Goal: Transaction & Acquisition: Subscribe to service/newsletter

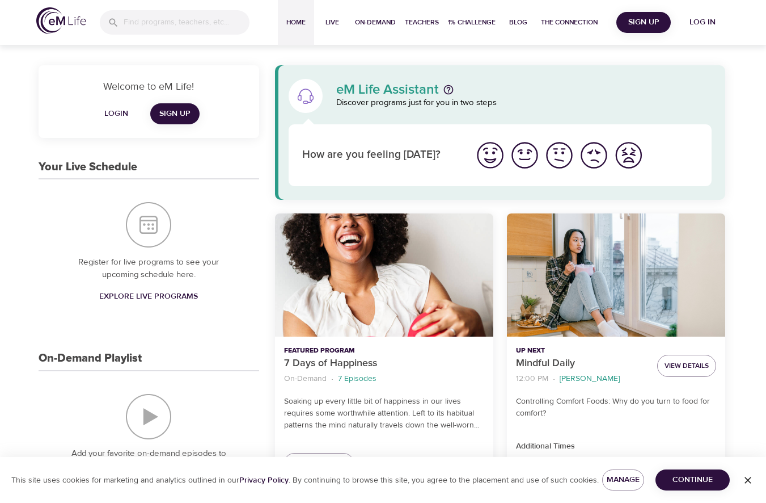
click at [171, 109] on span "Sign Up" at bounding box center [174, 114] width 31 height 14
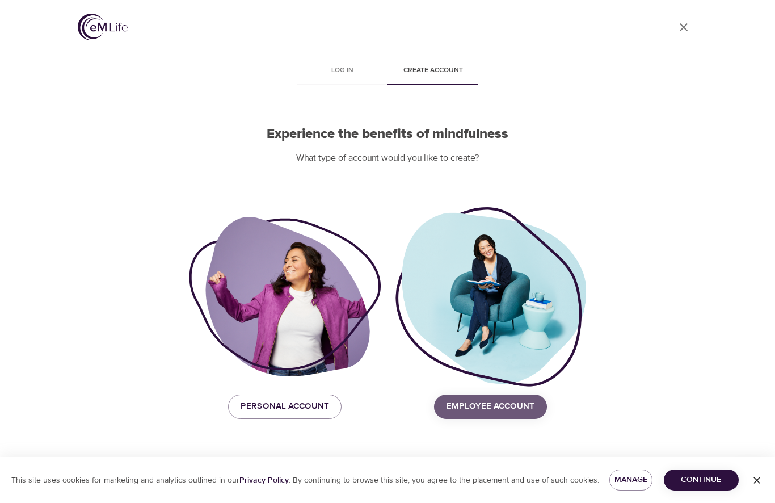
click at [489, 408] on span "Employee Account" at bounding box center [490, 406] width 88 height 15
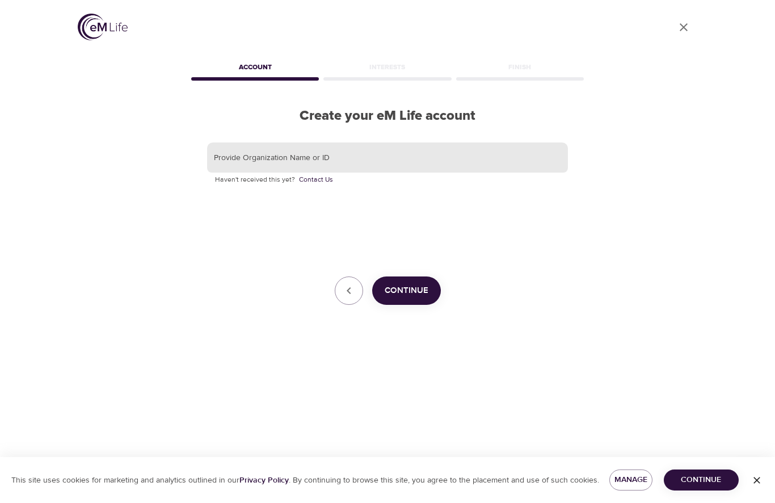
click at [327, 162] on input "text" at bounding box center [387, 157] width 361 height 31
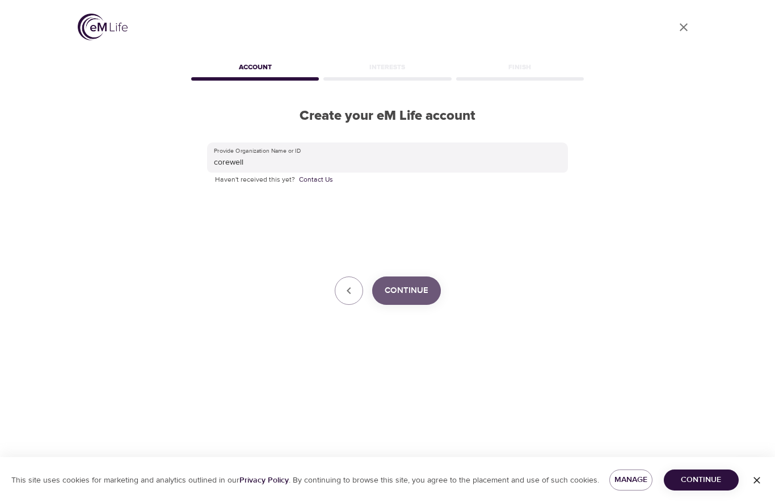
click at [409, 289] on span "Continue" at bounding box center [407, 290] width 44 height 15
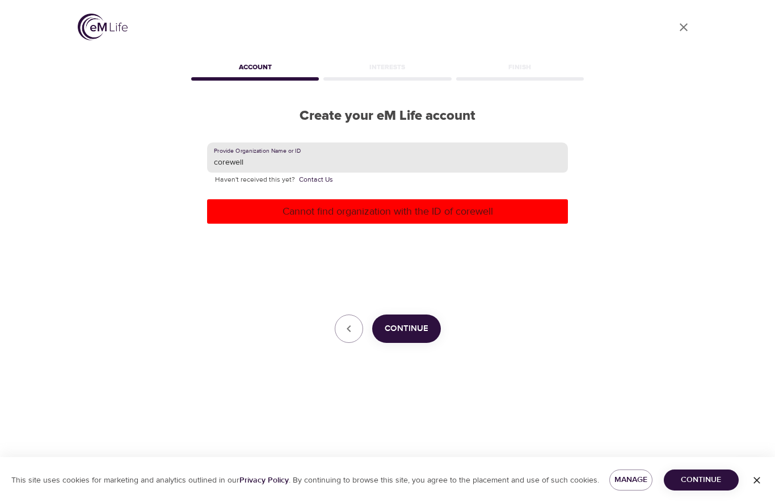
drag, startPoint x: 331, startPoint y: 165, endPoint x: 92, endPoint y: 159, distance: 239.5
click at [92, 159] on div "User Profile Account Interests Finish Create your eM Life account Provide Organ…" at bounding box center [387, 251] width 647 height 503
drag, startPoint x: 287, startPoint y: 161, endPoint x: -5, endPoint y: 155, distance: 292.2
click at [0, 155] on html "User Profile Account Interests Finish Create your eM Life account Provide Organ…" at bounding box center [387, 251] width 775 height 503
paste input "COREWELLHEALTH"
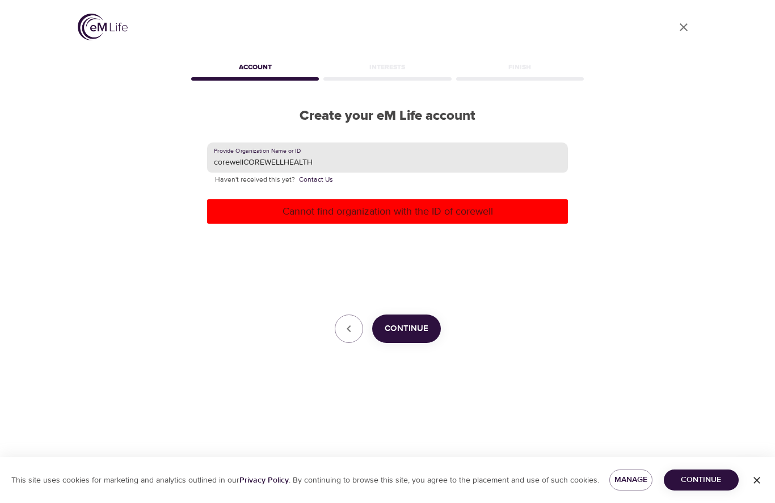
drag, startPoint x: 334, startPoint y: 159, endPoint x: -60, endPoint y: 143, distance: 393.5
click at [0, 143] on html "User Profile Account Interests Finish Create your eM Life account Provide Organ…" at bounding box center [387, 251] width 775 height 503
paste input "text"
type input "COREWELLHEALTH"
click at [355, 204] on p "Cannot find organization with the ID of corewell" at bounding box center [388, 211] width 352 height 15
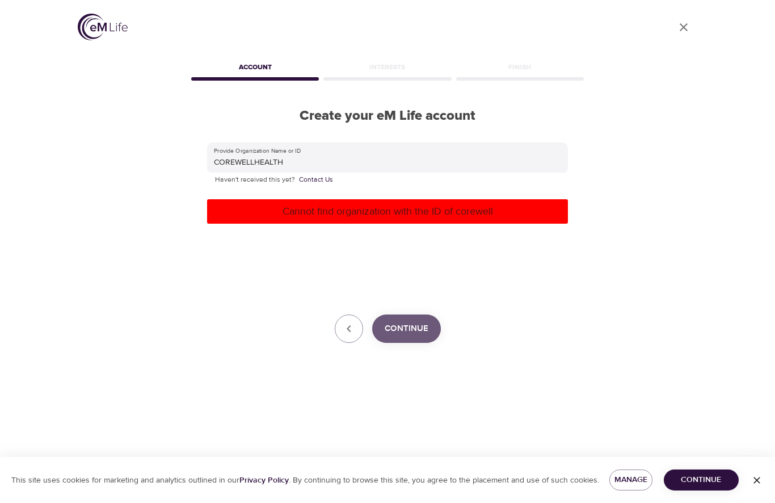
click at [400, 329] on span "Continue" at bounding box center [407, 328] width 44 height 15
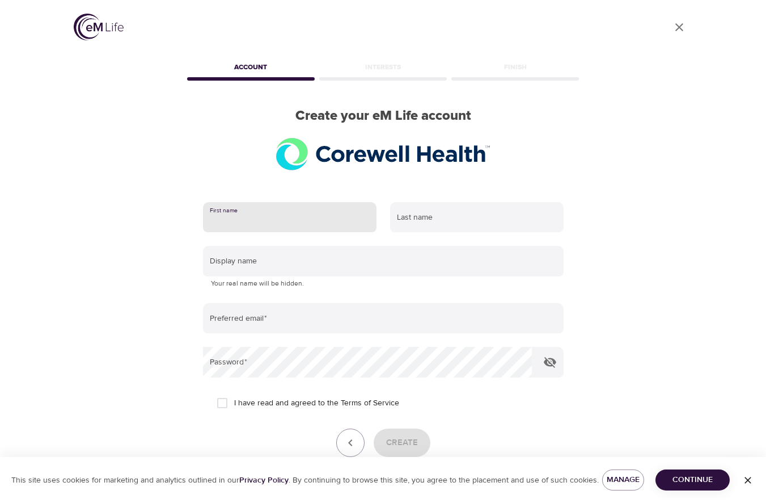
click at [279, 221] on input "text" at bounding box center [290, 217] width 174 height 31
type input "Christina"
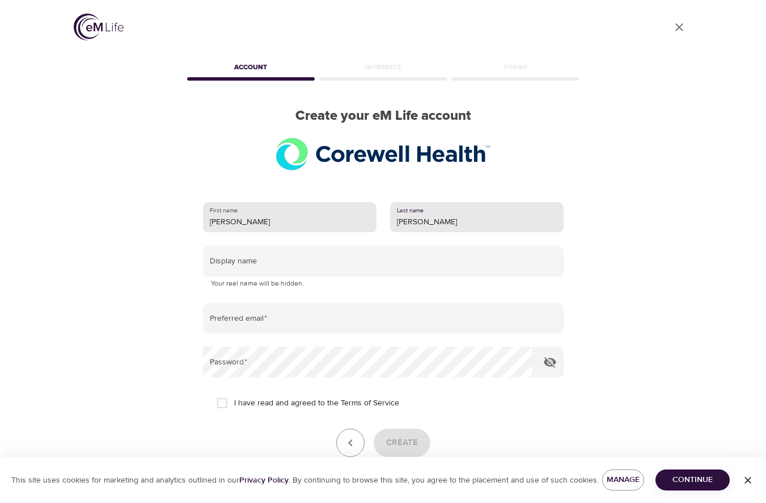
type input "Burt"
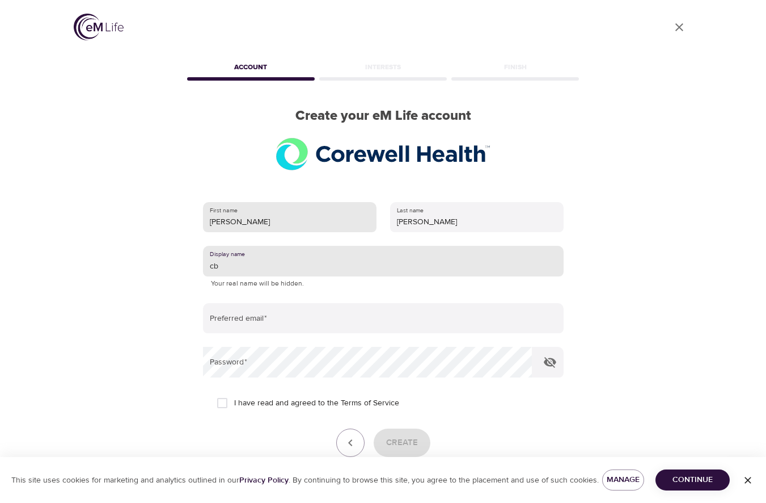
type input "cb"
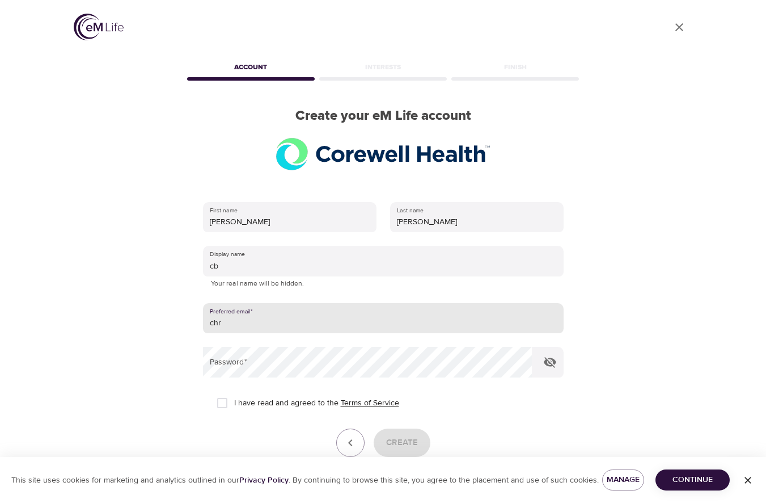
type input "christina.burt@corewellhealth.org"
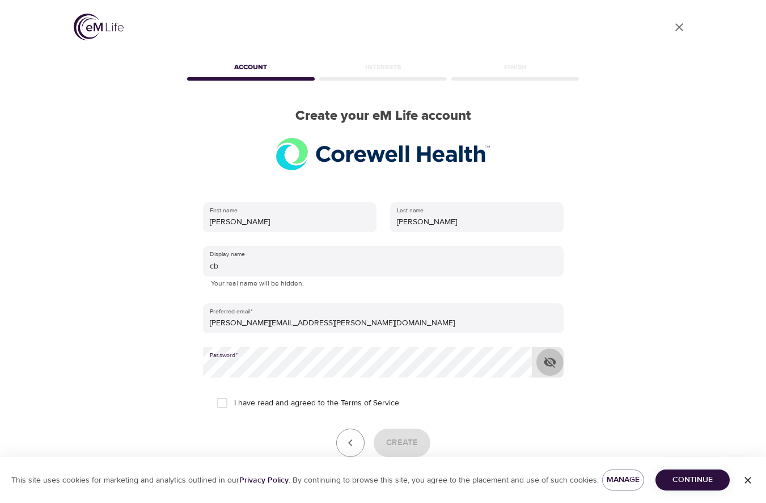
click at [548, 362] on icon "button" at bounding box center [550, 362] width 14 height 14
click at [227, 399] on input "I have read and agreed to the Terms of Service" at bounding box center [222, 403] width 24 height 24
checkbox input "true"
click at [394, 443] on span "Create" at bounding box center [402, 442] width 32 height 15
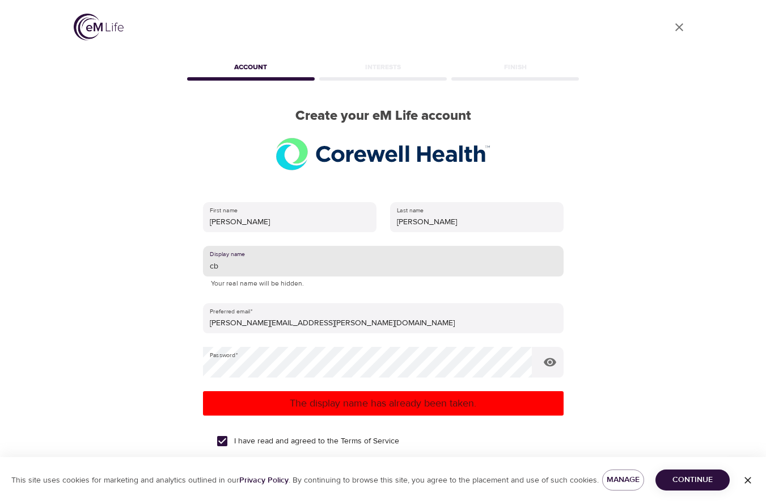
click at [290, 276] on input "cb" at bounding box center [383, 261] width 361 height 31
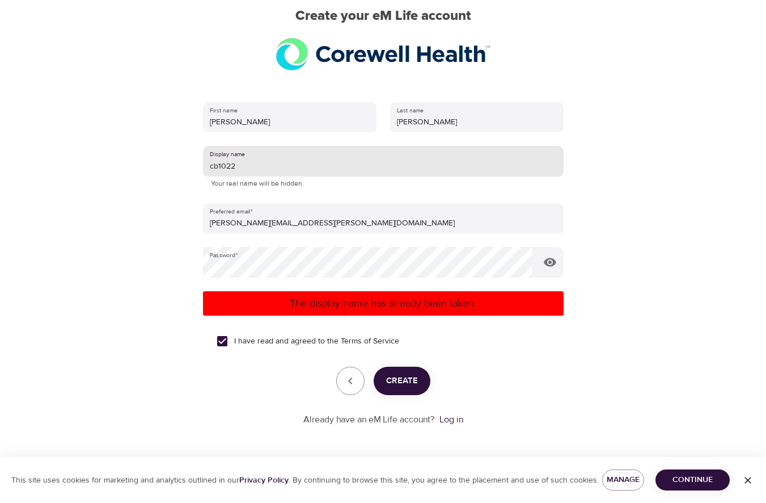
type input "cb1022"
click at [403, 386] on span "Create" at bounding box center [402, 380] width 32 height 15
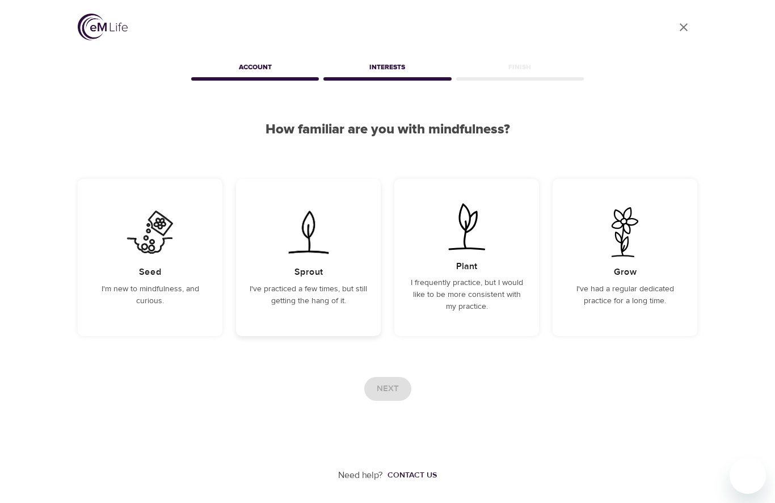
click at [321, 292] on p "I've practiced a few times, but still getting the hang of it." at bounding box center [308, 295] width 117 height 24
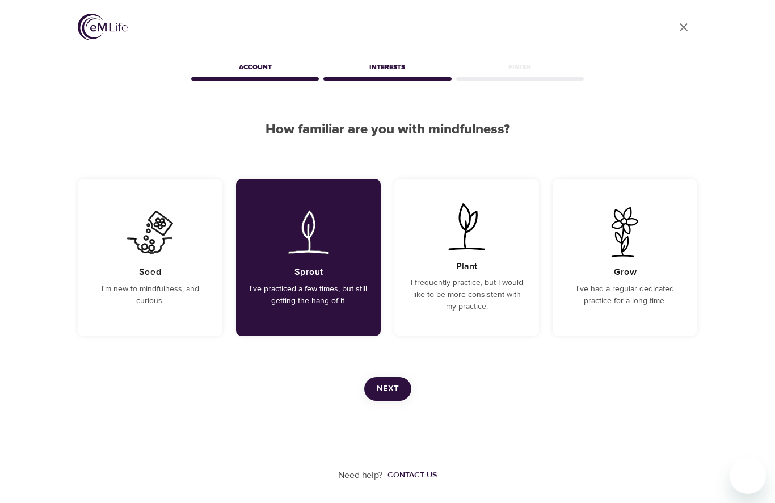
click at [386, 389] on span "Next" at bounding box center [388, 388] width 22 height 15
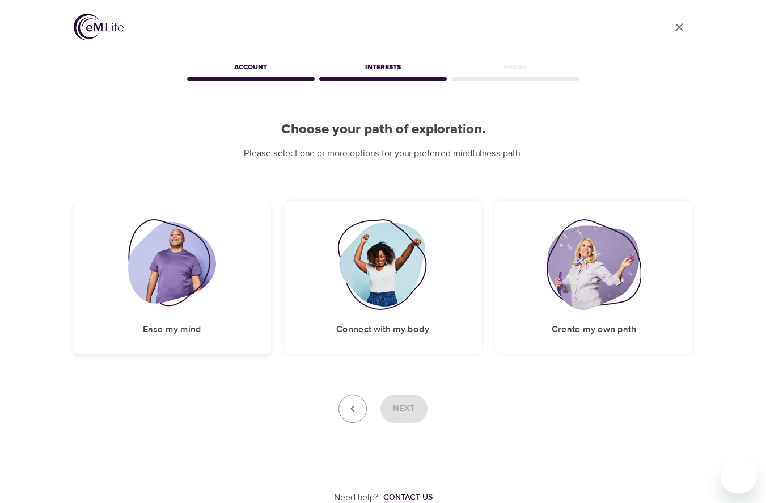
click at [189, 298] on img at bounding box center [172, 264] width 88 height 91
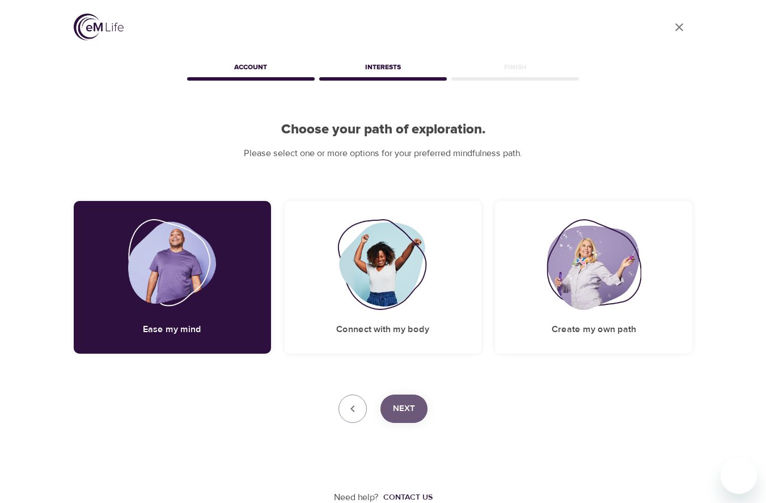
click at [410, 407] on span "Next" at bounding box center [404, 408] width 22 height 15
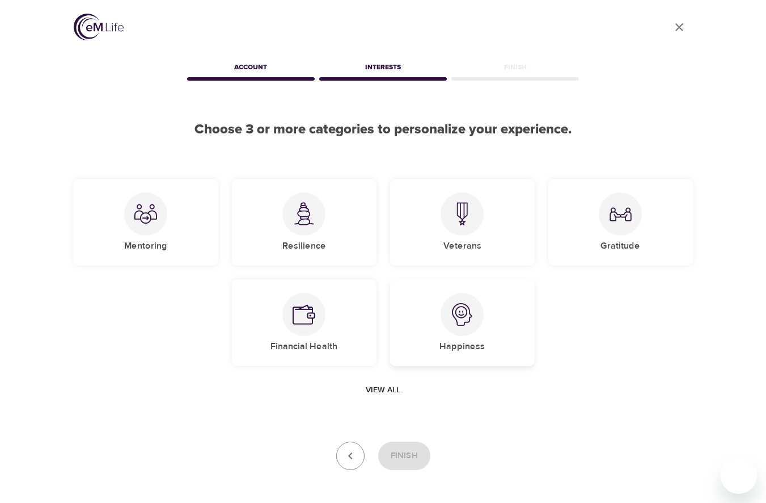
click at [449, 326] on div at bounding box center [462, 314] width 43 height 43
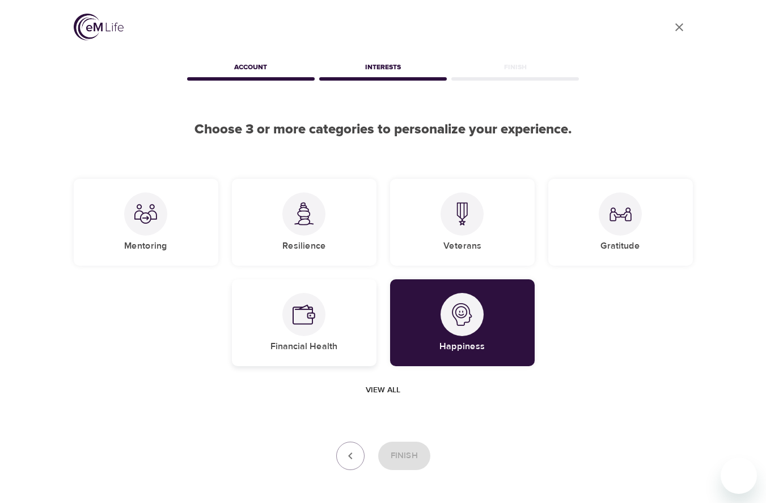
click at [284, 323] on div "Financial Health" at bounding box center [304, 322] width 145 height 87
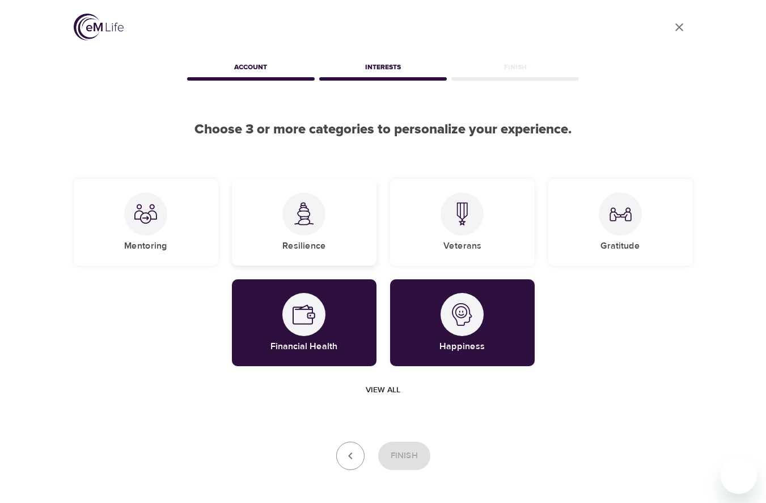
click at [290, 231] on div "Resilience" at bounding box center [304, 222] width 145 height 87
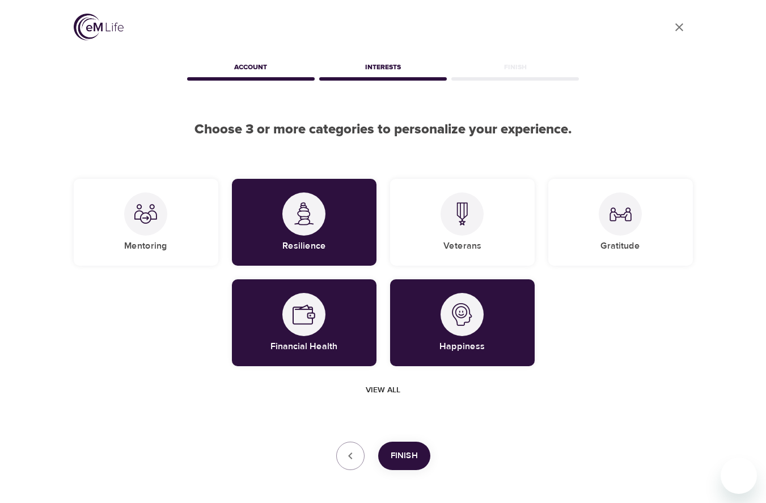
click at [386, 386] on span "View all" at bounding box center [383, 390] width 35 height 14
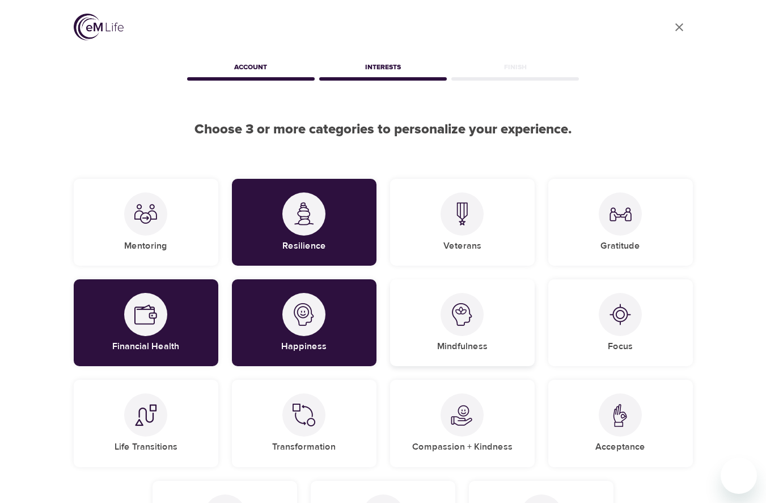
click at [469, 318] on img at bounding box center [462, 314] width 23 height 23
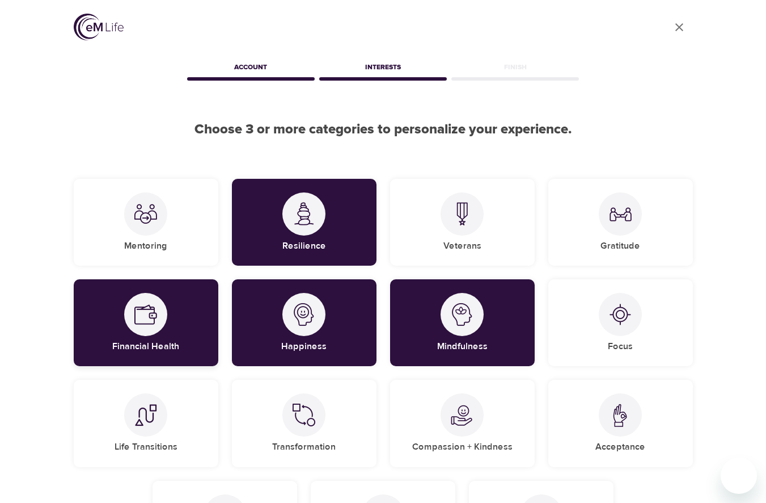
click at [203, 319] on div "Financial Health" at bounding box center [146, 322] width 145 height 87
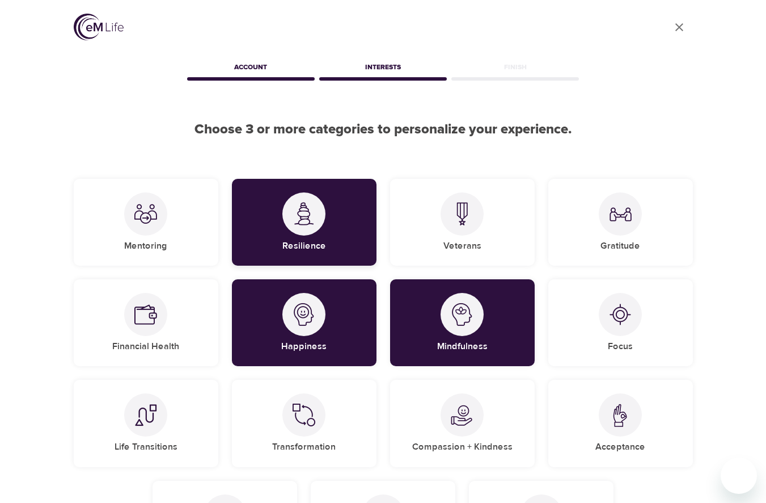
click at [321, 232] on div "Resilience" at bounding box center [304, 222] width 145 height 87
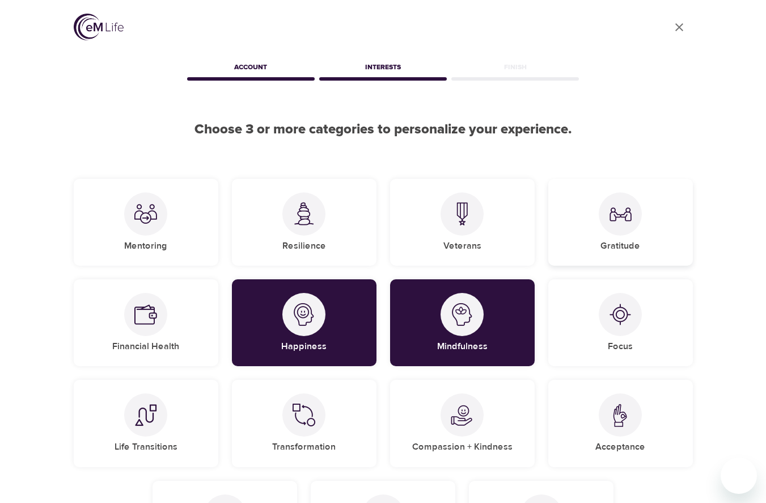
click at [597, 228] on div "Gratitude" at bounding box center [621, 222] width 145 height 87
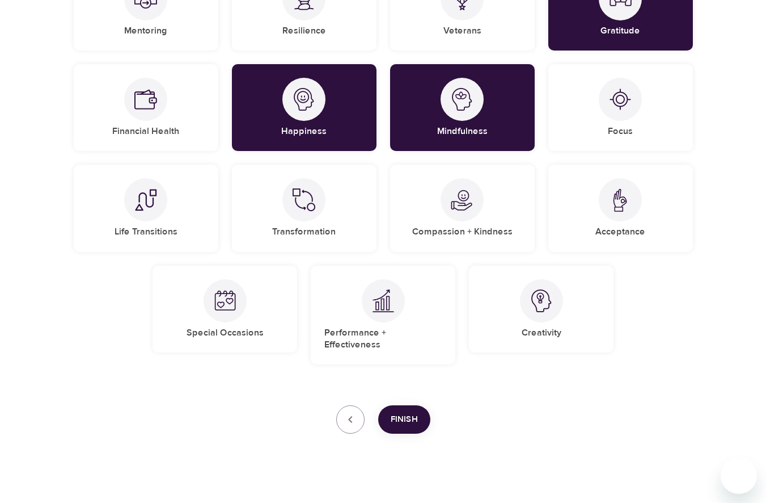
click at [418, 405] on button "Finish" at bounding box center [404, 419] width 52 height 28
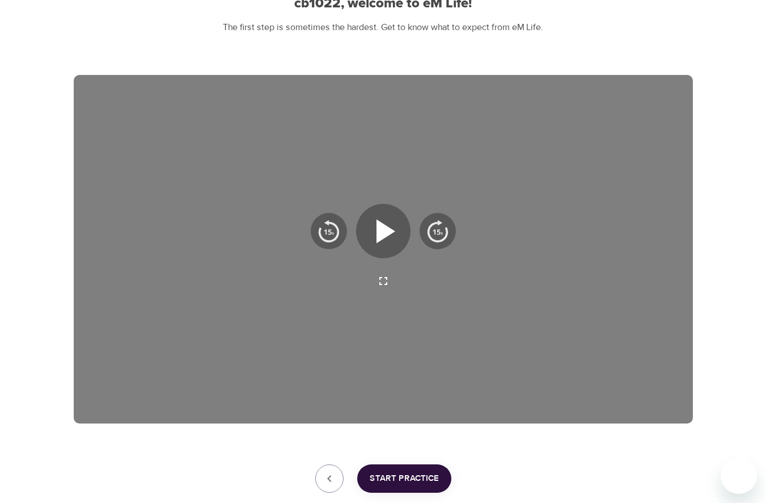
scroll to position [197, 0]
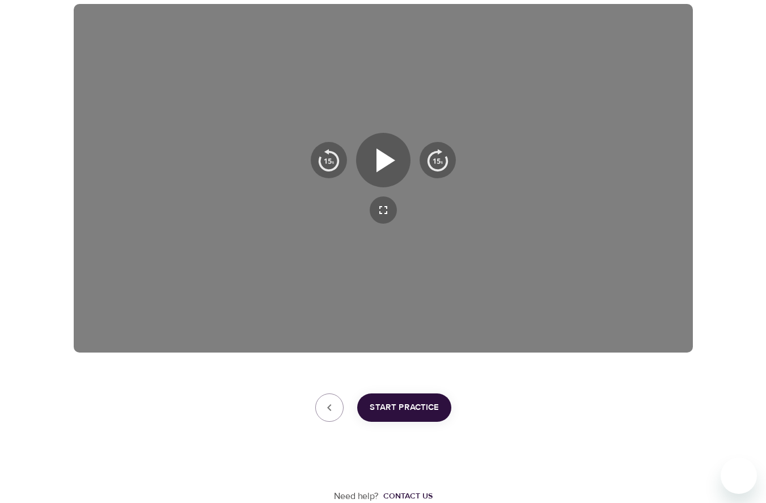
click at [407, 417] on button "Start Practice" at bounding box center [404, 407] width 94 height 28
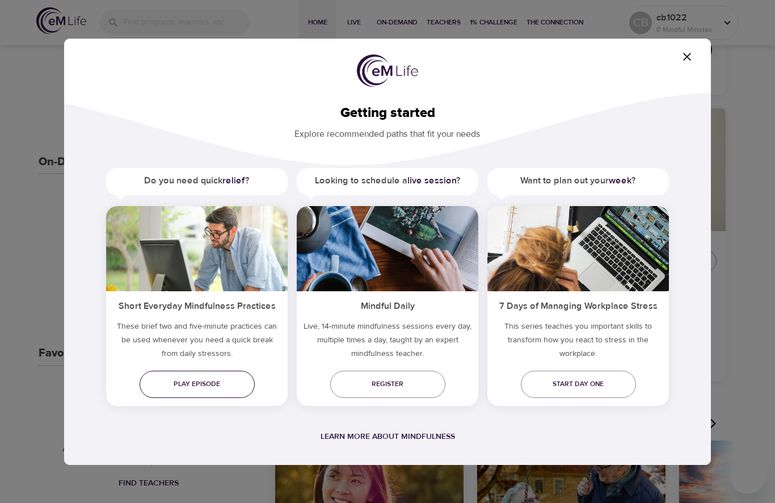
click at [187, 378] on span "Play episode" at bounding box center [197, 384] width 97 height 12
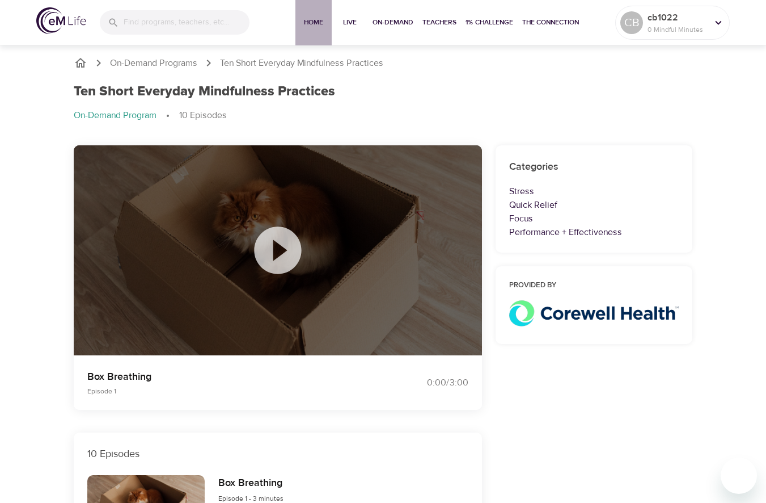
click at [309, 23] on span "Home" at bounding box center [313, 22] width 27 height 12
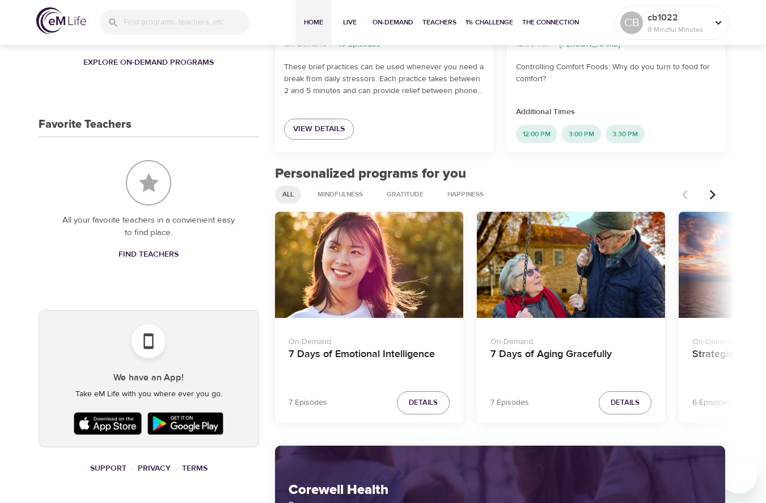
scroll to position [417, 0]
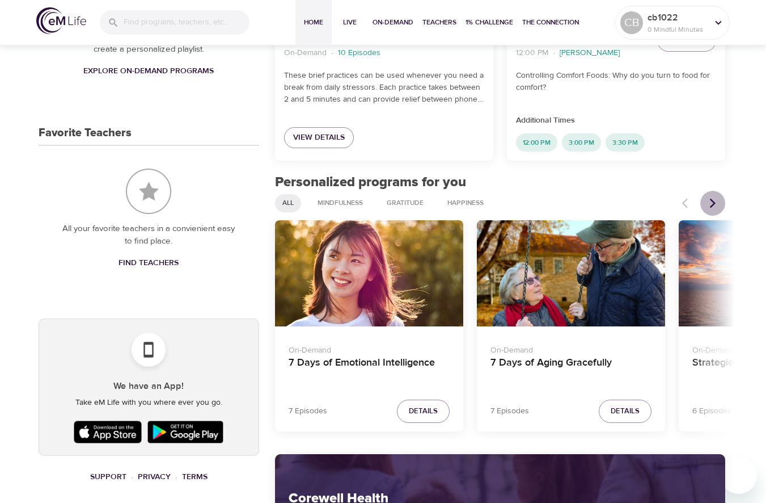
click at [715, 208] on icon "Next items" at bounding box center [712, 202] width 11 height 11
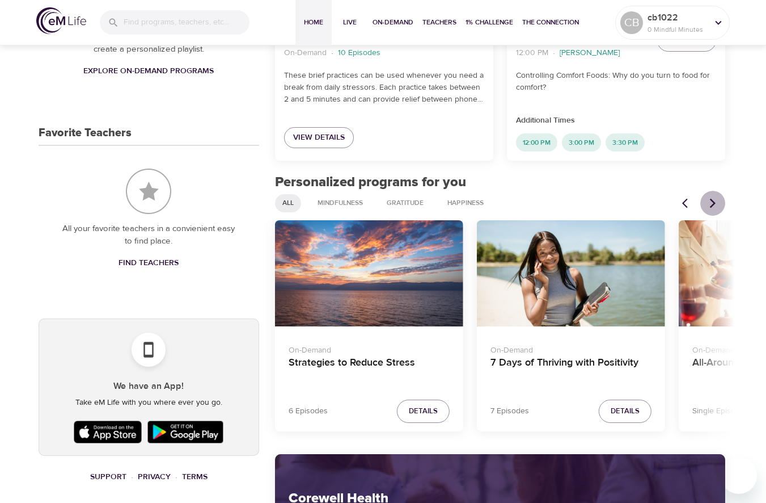
click at [715, 208] on icon "Next items" at bounding box center [712, 202] width 11 height 11
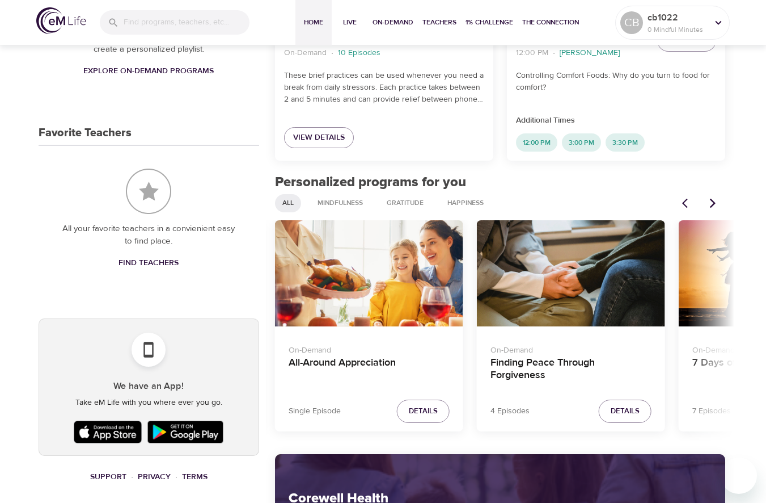
click at [688, 206] on icon "Previous items" at bounding box center [685, 204] width 6 height 10
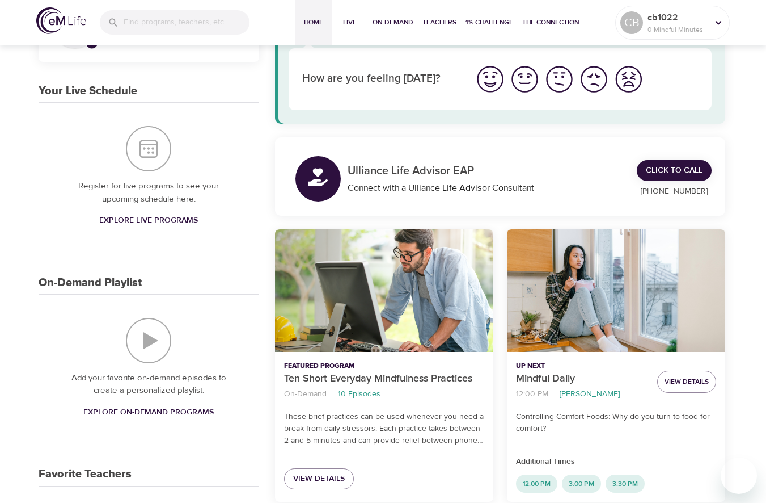
scroll to position [0, 0]
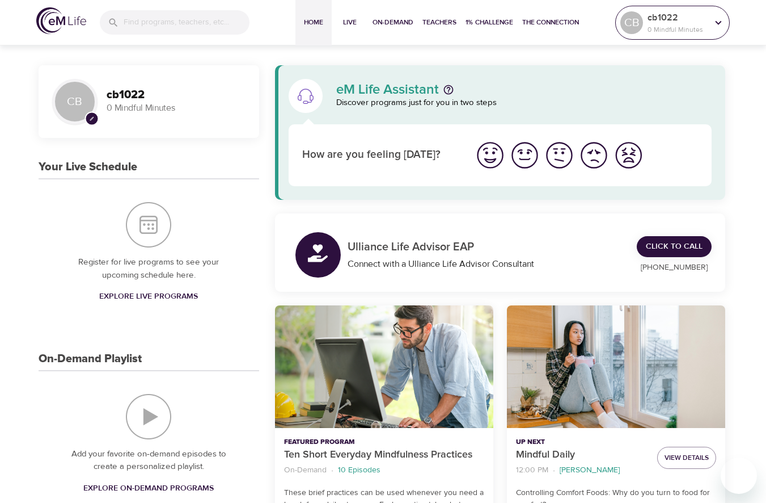
click at [684, 20] on p "cb1022" at bounding box center [678, 18] width 60 height 14
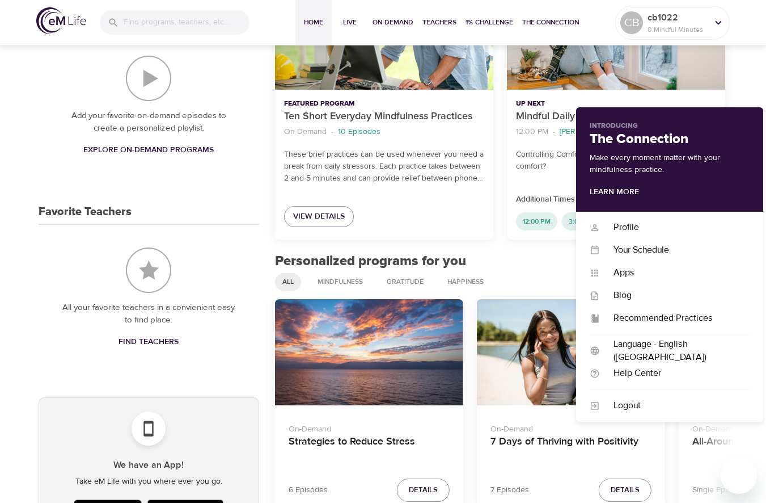
scroll to position [397, 0]
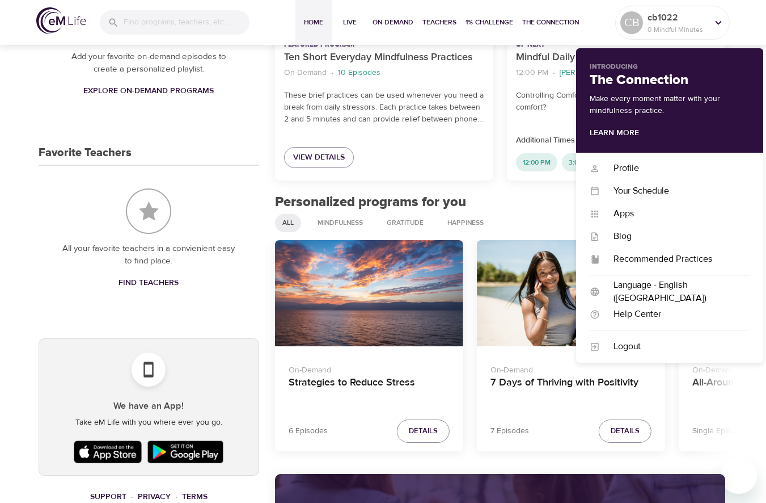
click at [23, 329] on div "CB pencil cb1022 0 Mindful Minutes Your Live Schedule Register for live program…" at bounding box center [383, 424] width 766 height 1558
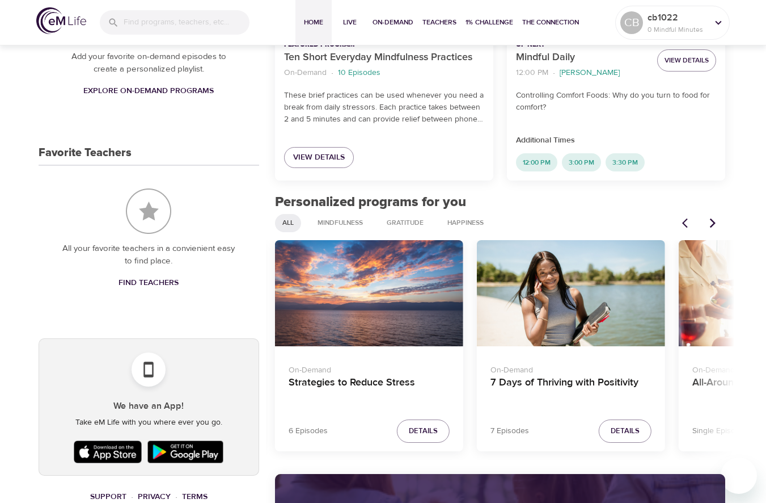
click at [84, 449] on img at bounding box center [108, 451] width 74 height 28
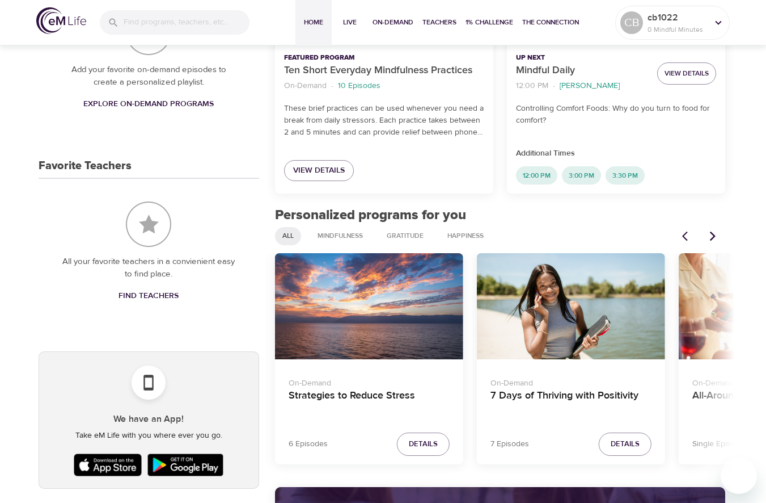
scroll to position [511, 0]
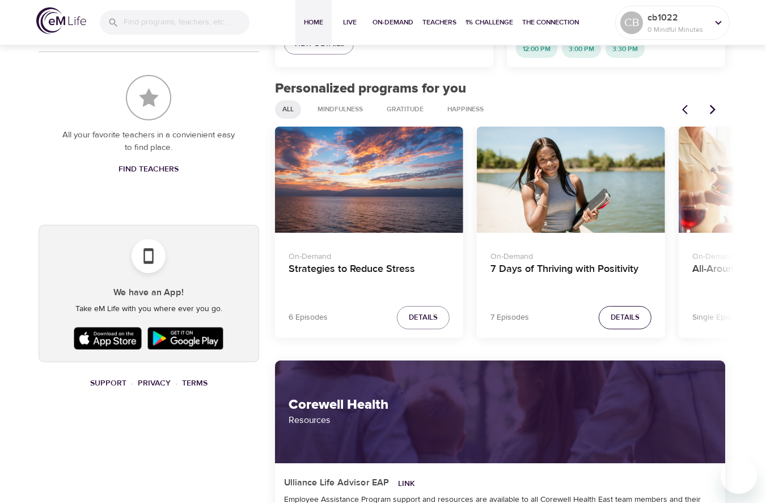
click at [622, 315] on span "Details" at bounding box center [625, 317] width 29 height 13
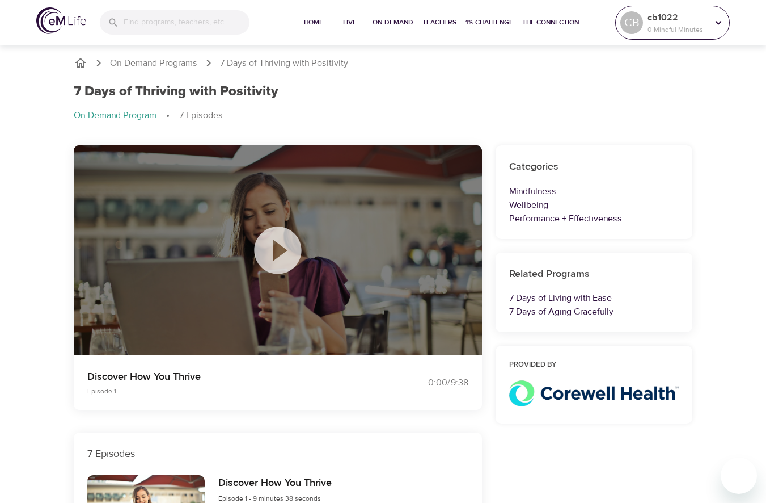
click at [724, 22] on icon at bounding box center [719, 22] width 12 height 12
